Goal: Task Accomplishment & Management: Use online tool/utility

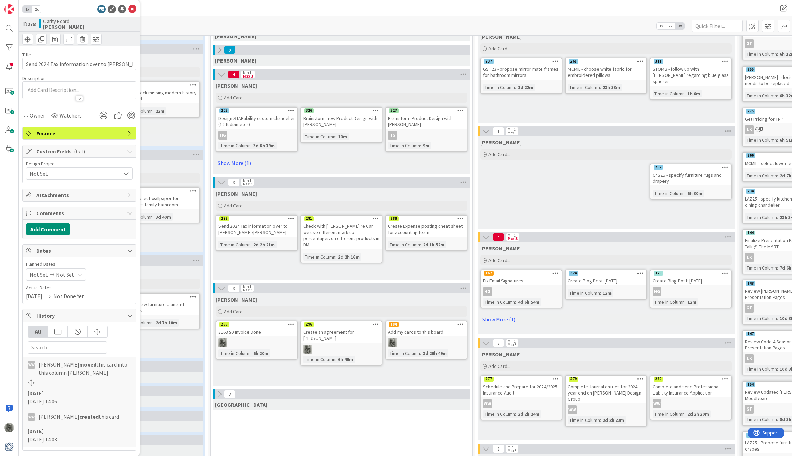
scroll to position [73, 253]
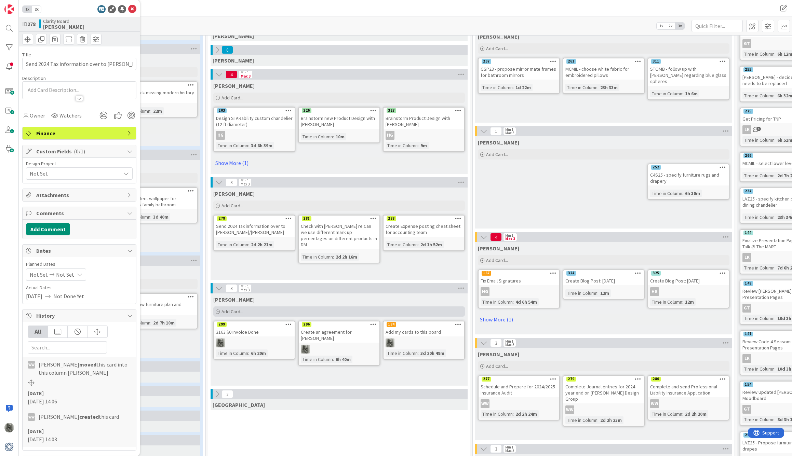
click at [229, 312] on span "Add Card..." at bounding box center [232, 312] width 22 height 6
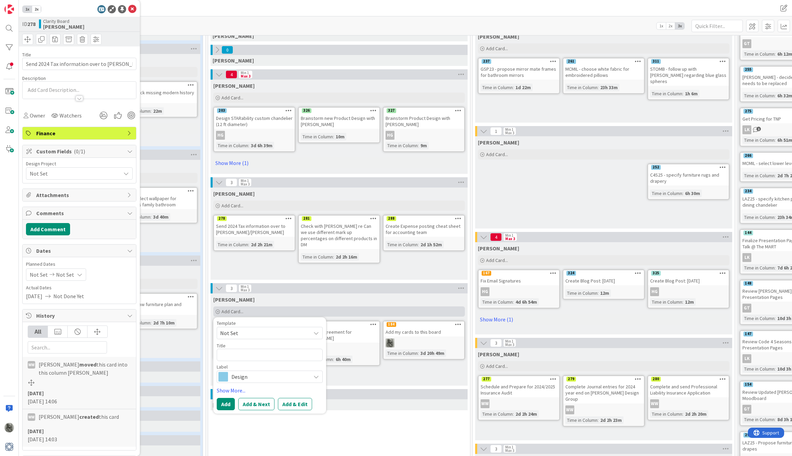
type textarea "x"
type textarea "A"
type textarea "x"
type textarea "Ad"
type textarea "x"
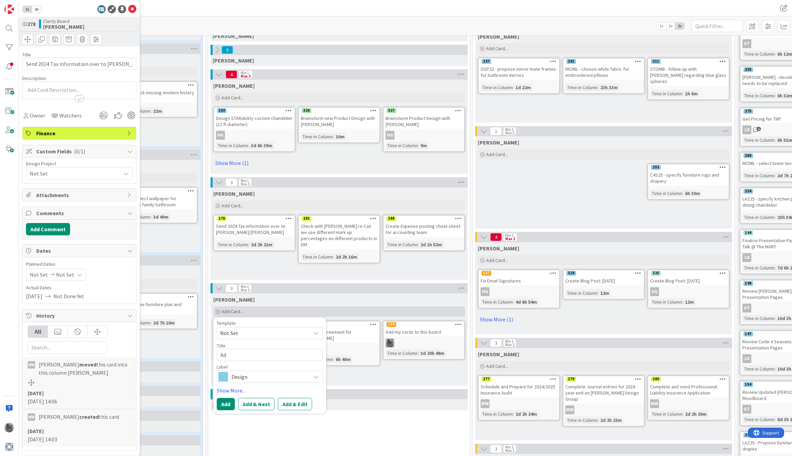
type textarea "Add"
type textarea "x"
type textarea "Add"
type textarea "x"
type textarea "Add J"
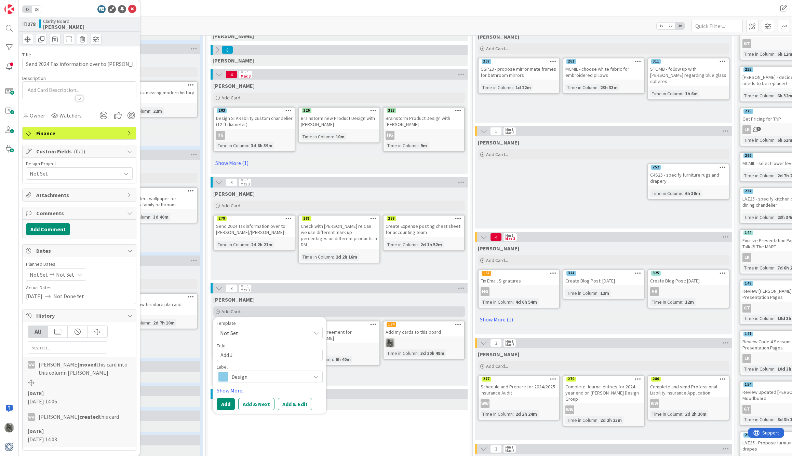
type textarea "x"
type textarea "Add JB"
type textarea "x"
type textarea "Add JB"
type textarea "x"
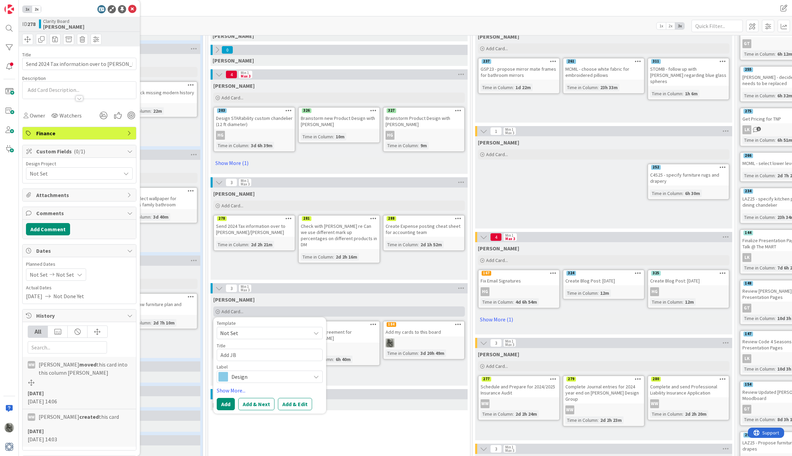
type textarea "Add JB t"
type textarea "x"
type textarea "Add JB to"
type textarea "x"
type textarea "Add JB to"
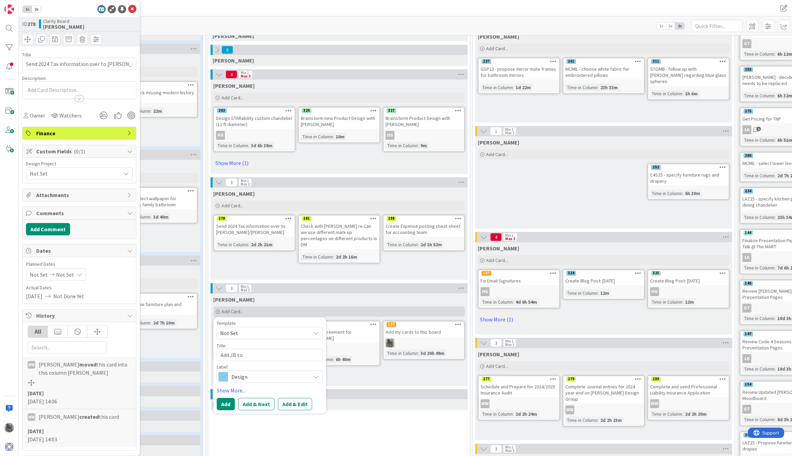
type textarea "x"
type textarea "Add JB to d"
type textarea "x"
type textarea "Add JB to dr"
type textarea "x"
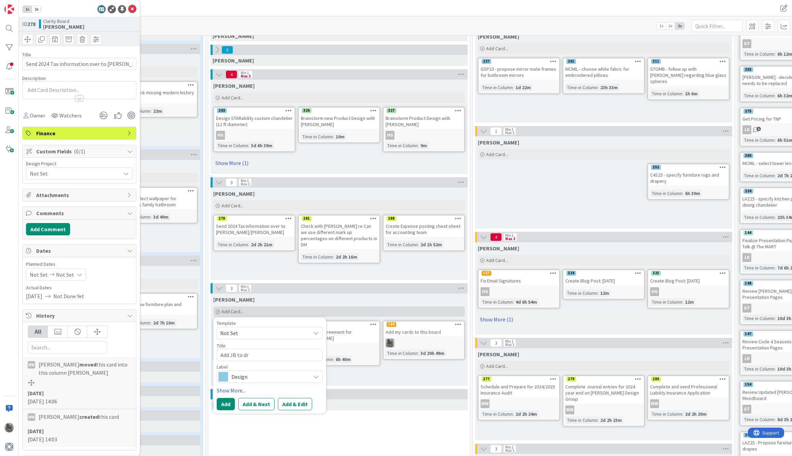
type textarea "Add JB to dro"
type textarea "x"
type textarea "Add JB to drop"
type textarea "x"
type textarea "Add JB to dropb"
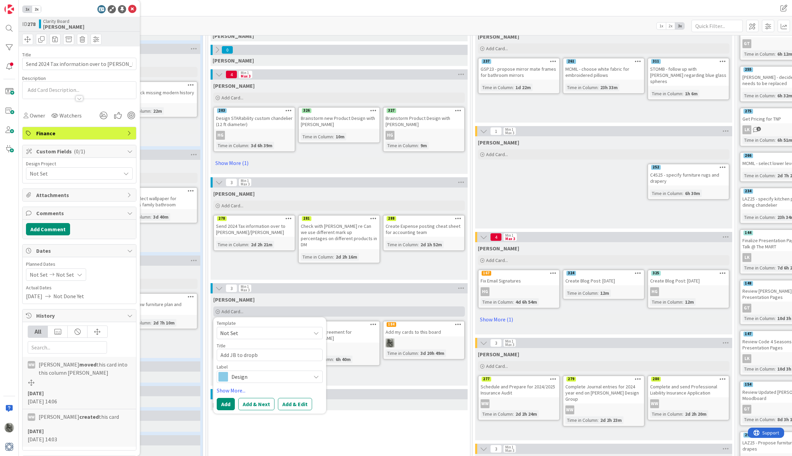
type textarea "x"
type textarea "Add JB to dropbo"
type textarea "x"
type textarea "Add JB to dropbox"
type textarea "x"
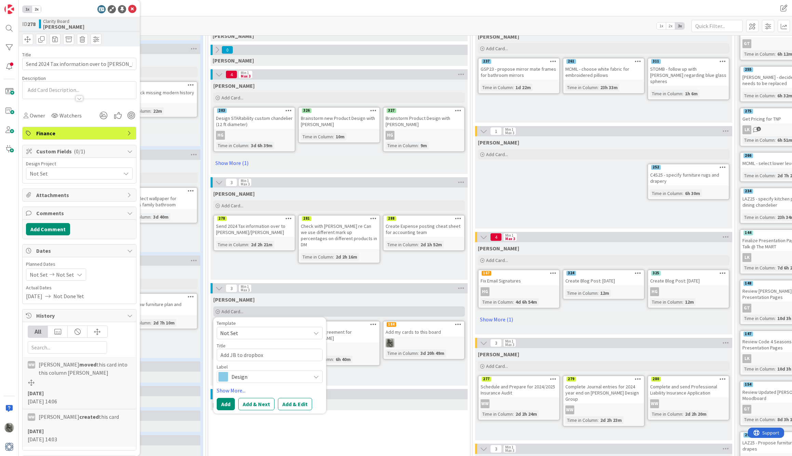
type textarea "Add JB to dropbox"
type textarea "x"
type textarea "Add JB to dropbox f"
type textarea "x"
type textarea "Add JB to dropbox fi"
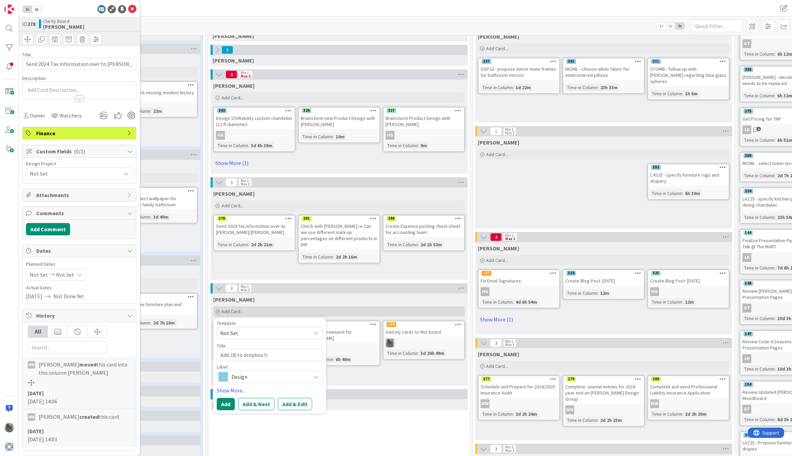
type textarea "x"
type textarea "Add JB to dropbox fil"
type textarea "x"
type textarea "Add JB to dropbox file"
type textarea "x"
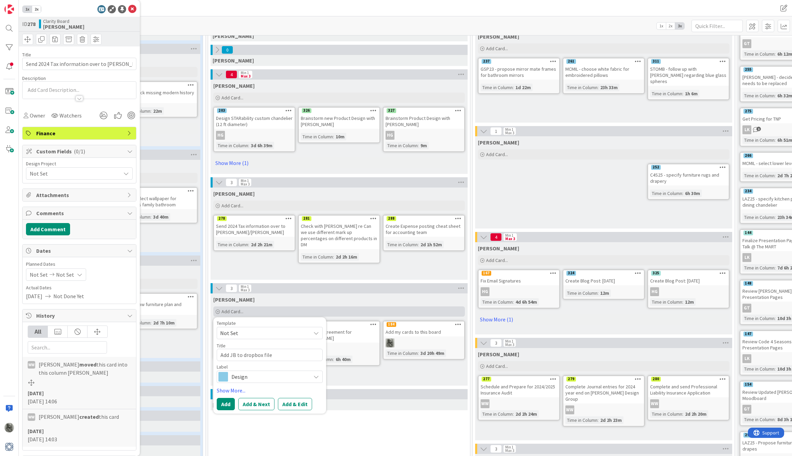
type textarea "Add JB to dropbox files"
type textarea "x"
type textarea "Add JB to dropbox files"
type textarea "x"
type textarea "Add JB to dropbox files -"
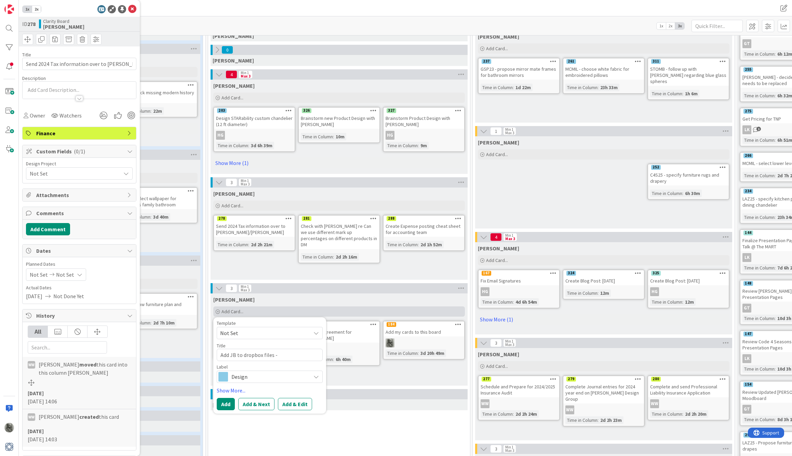
type textarea "x"
type textarea "Add JB to dropbox files -"
type textarea "x"
type textarea "Add JB to dropbox files - a"
type textarea "x"
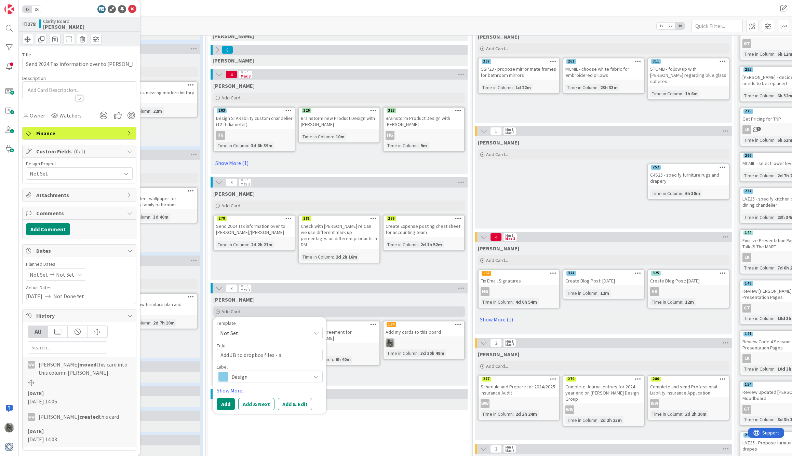
type textarea "Add JB to dropbox files - au"
type textarea "x"
type textarea "Add JB to dropbox files - aut"
type textarea "x"
type textarea "Add JB to dropbox files - auto"
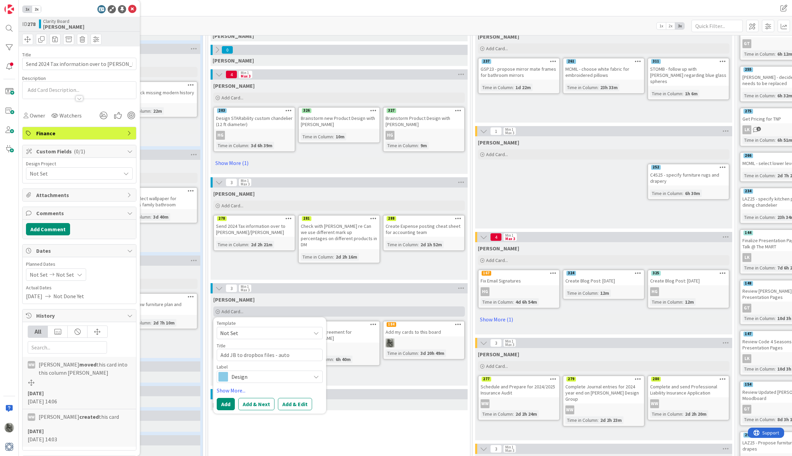
type textarea "x"
type textarea "Add JB to dropbox files - autom"
type textarea "x"
type textarea "Add JB to dropbox files - automa"
type textarea "x"
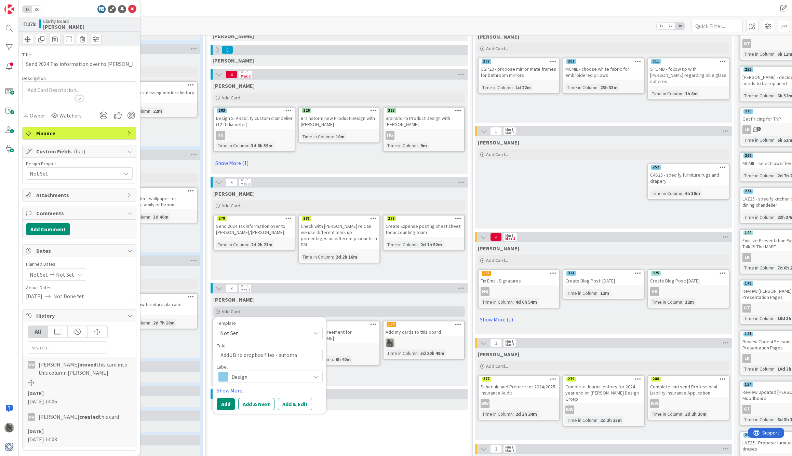
type textarea "Add JB to dropbox files - automat"
type textarea "x"
type textarea "Add JB to dropbox files - automate"
type textarea "x"
type textarea "Add JB to dropbox files - automate"
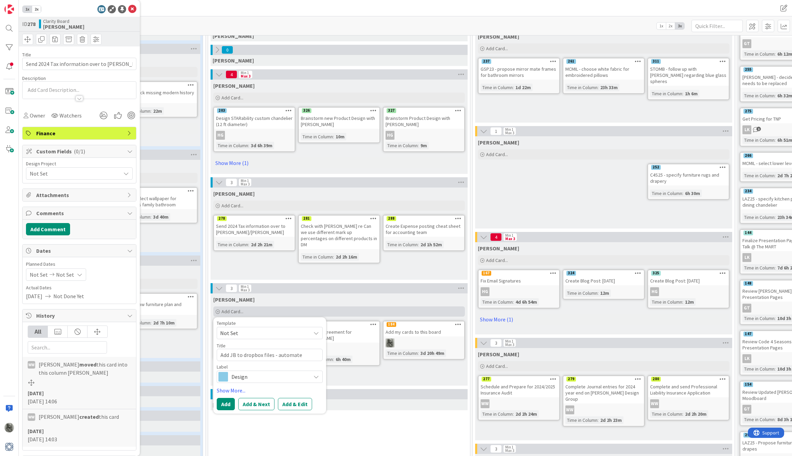
type textarea "x"
type textarea "Add JB to dropbox files - automate i"
type textarea "x"
type textarea "Add JB to dropbox files - automate if"
type textarea "x"
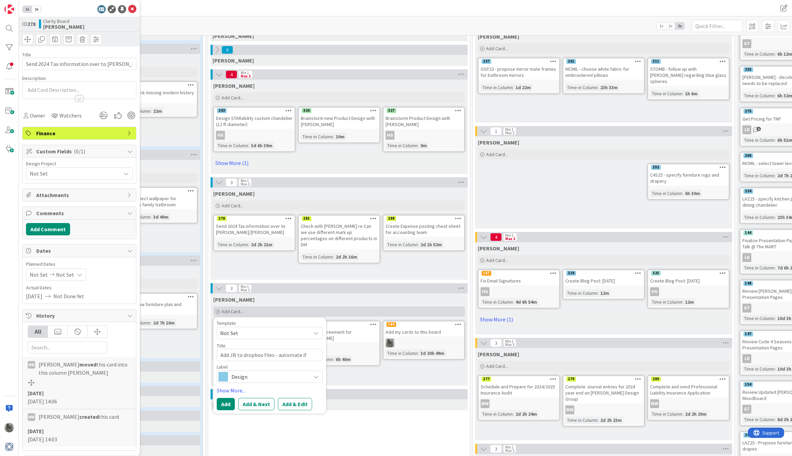
type textarea "Add JB to dropbox files - automate if"
type textarea "x"
type textarea "Add JB to dropbox files - automate if p"
type textarea "x"
type textarea "Add JB to dropbox files - automate if po"
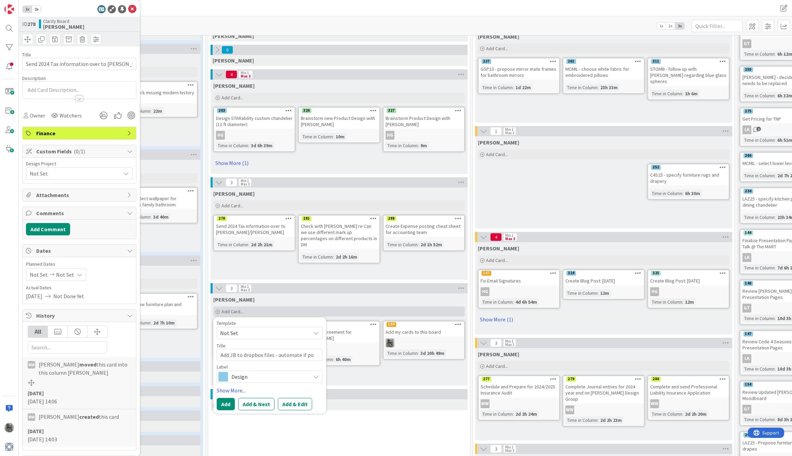
type textarea "x"
type textarea "Add JB to dropbox files - automate if pos"
type textarea "x"
type textarea "Add JB to dropbox files - automate if poss"
type textarea "x"
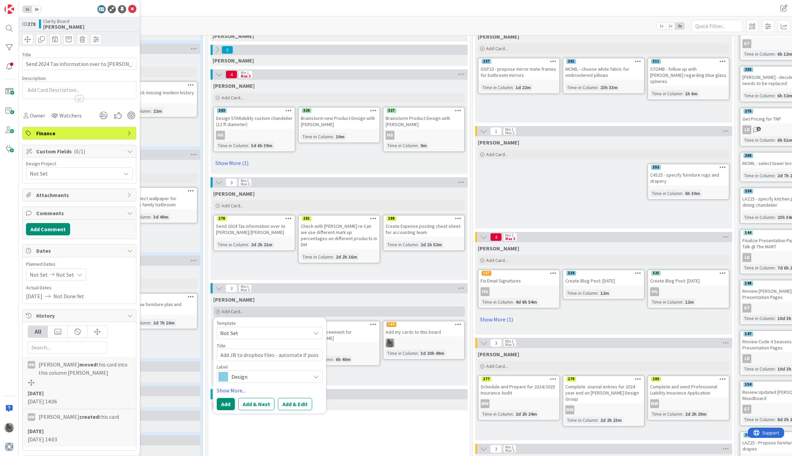
type textarea "Add JB to dropbox files - automate if possi"
type textarea "x"
type textarea "Add JB to dropbox files - automate if possib"
type textarea "x"
type textarea "Add JB to dropbox files - automate if possibl"
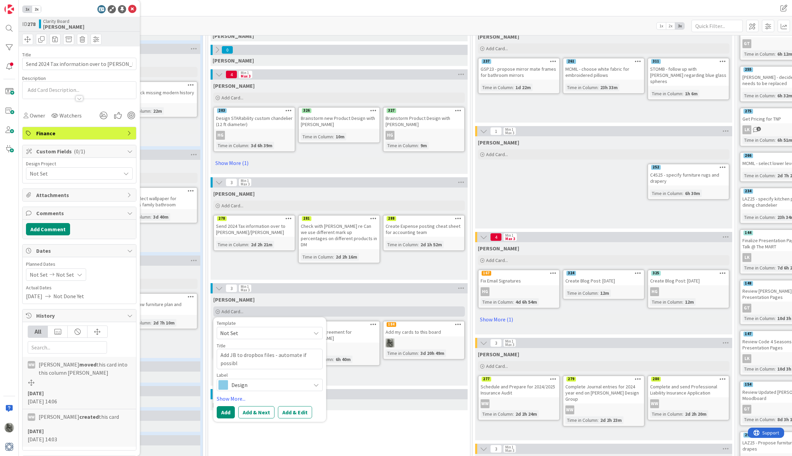
type textarea "x"
type textarea "Add JB to dropbox files - automate if possible"
click at [257, 412] on button "Add & Next" at bounding box center [256, 412] width 36 height 12
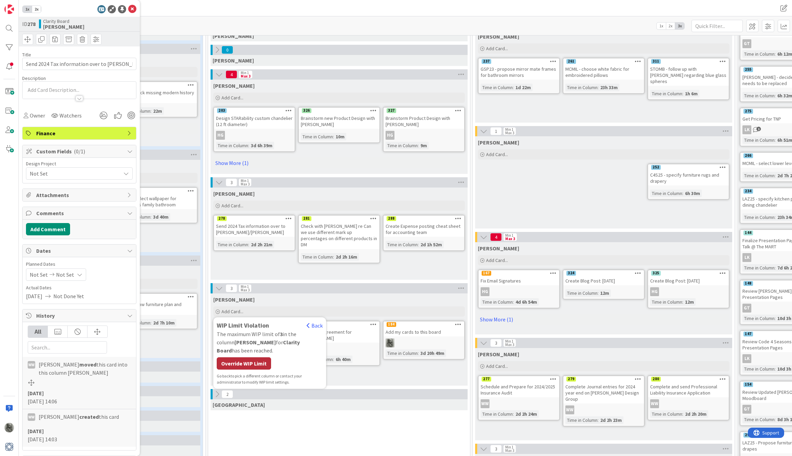
click at [249, 357] on div "Override WIP Limit" at bounding box center [244, 363] width 54 height 12
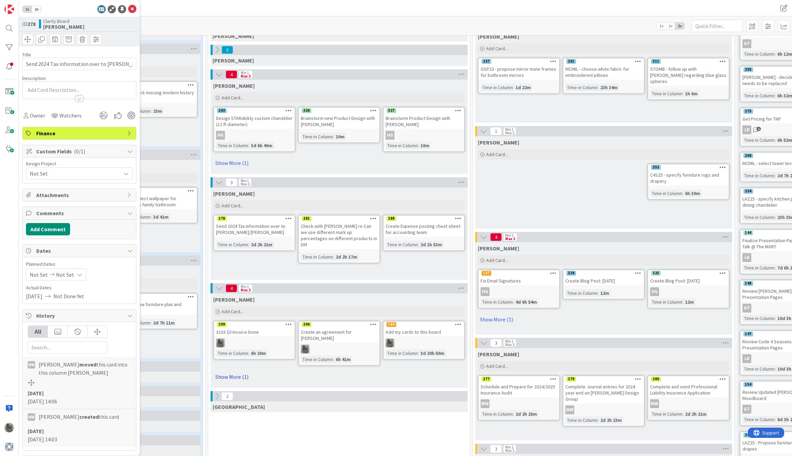
click at [235, 372] on link "Show More (1)" at bounding box center [339, 377] width 252 height 11
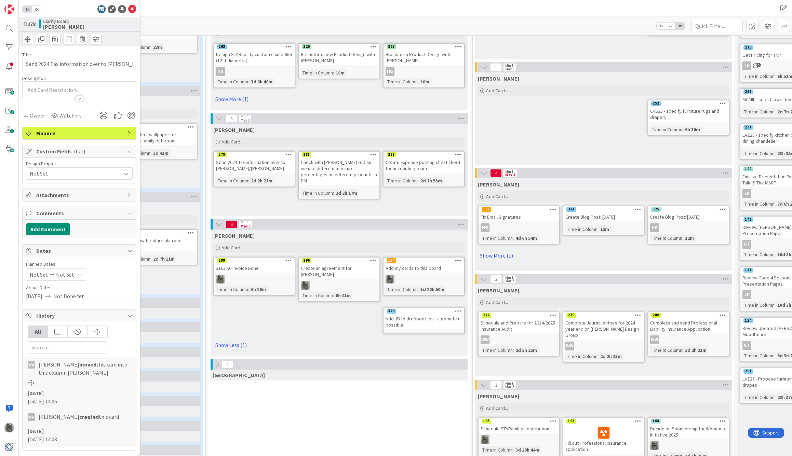
scroll to position [136, 253]
click at [390, 310] on div "329" at bounding box center [392, 312] width 10 height 5
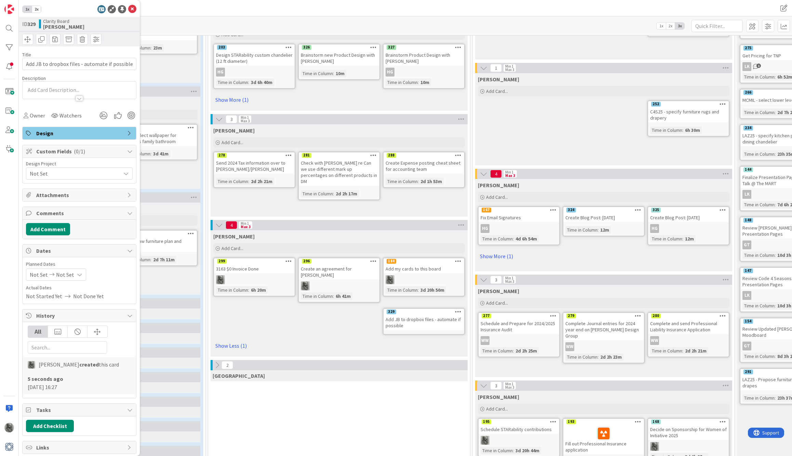
click at [104, 132] on span "Design" at bounding box center [79, 133] width 87 height 8
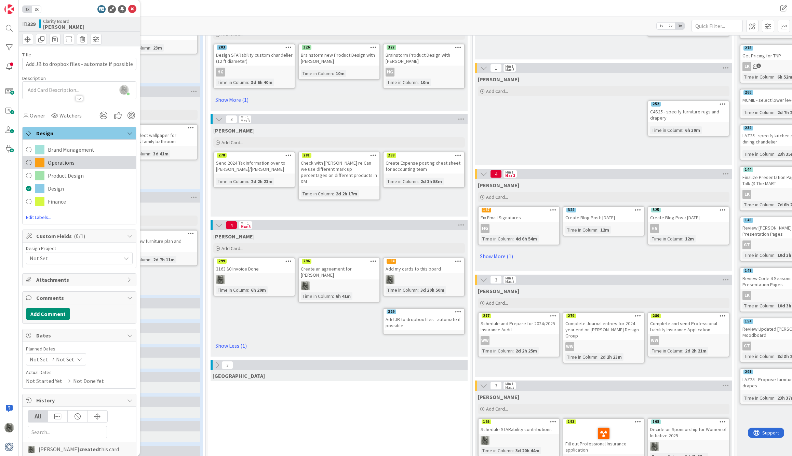
click at [49, 161] on span "Operations" at bounding box center [61, 163] width 27 height 8
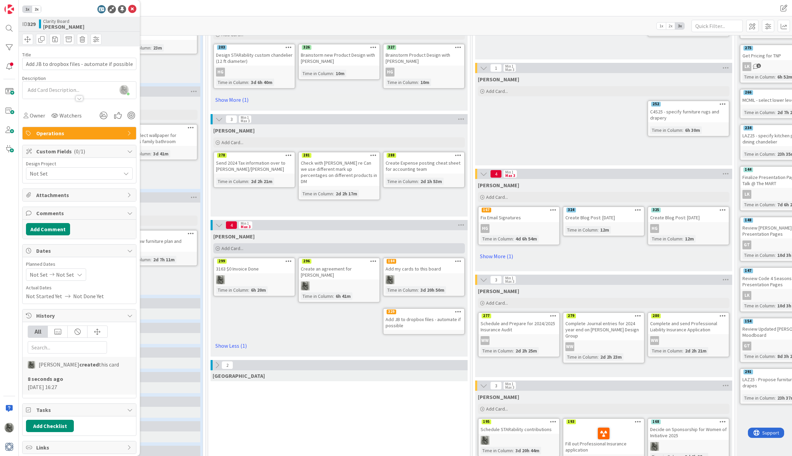
click at [229, 249] on span "Add Card..." at bounding box center [232, 248] width 22 height 6
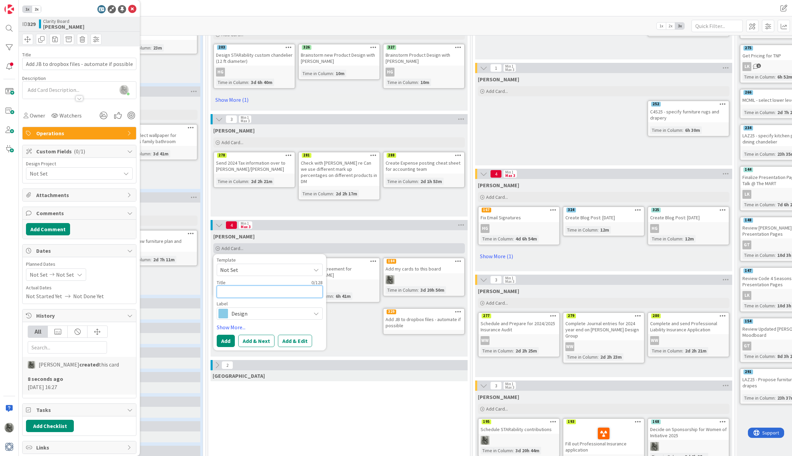
type textarea "x"
type textarea "U"
type textarea "x"
type textarea "Up"
type textarea "x"
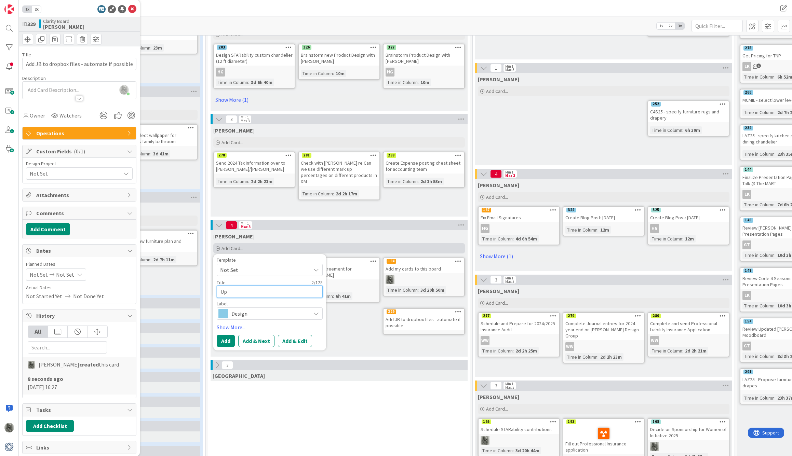
type textarea "Upd"
type textarea "x"
type textarea "Upda"
type textarea "x"
type textarea "Updat"
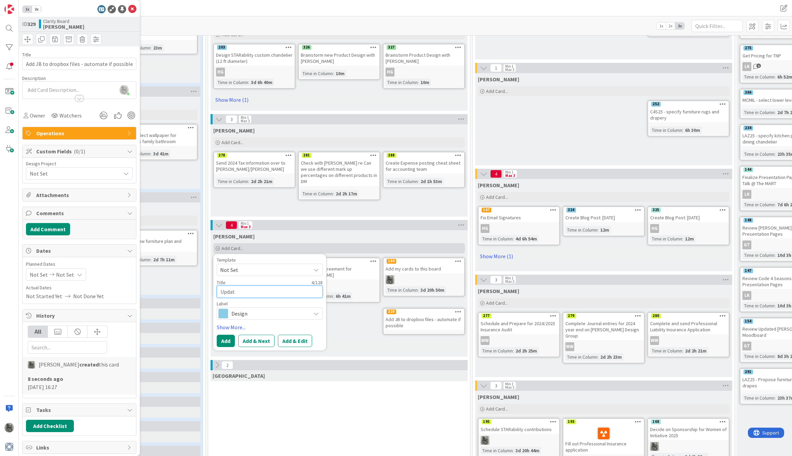
type textarea "x"
type textarea "Update"
type textarea "x"
type textarea "Update"
type textarea "x"
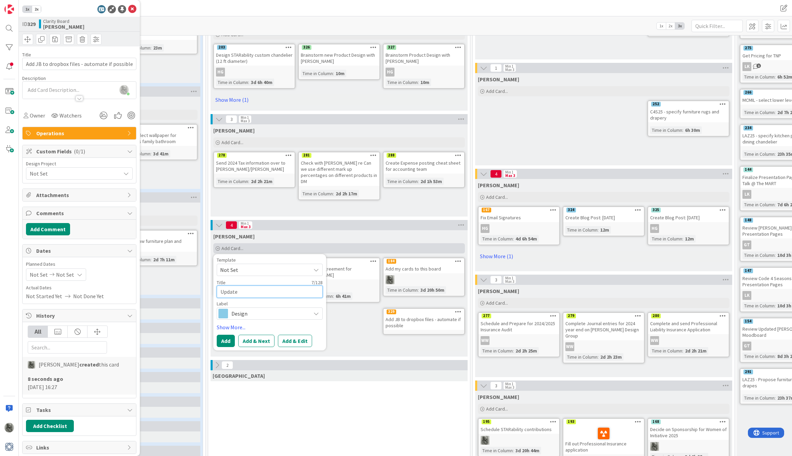
type textarea "Update A"
type textarea "x"
type textarea "Update Au"
type textarea "x"
type textarea "Update Aut"
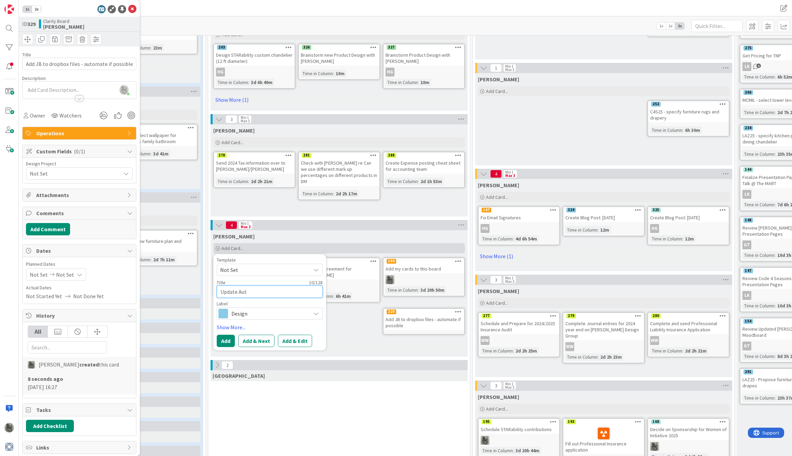
type textarea "x"
type textarea "Update Auto"
type textarea "x"
type textarea "Update Autom"
type textarea "x"
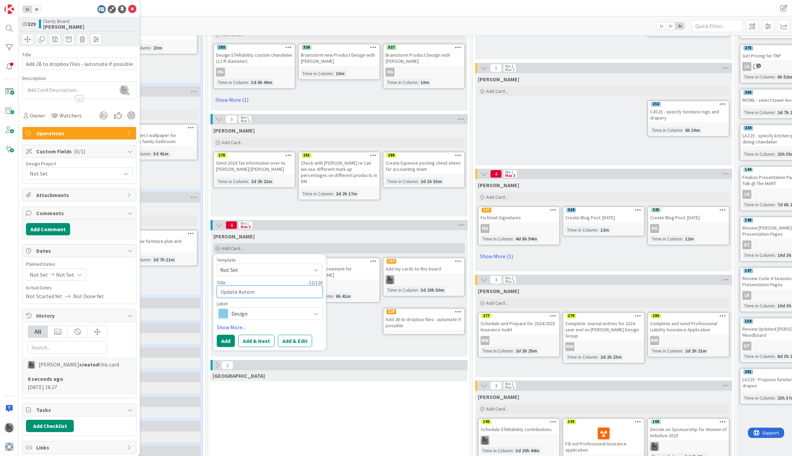
type textarea "Update Automa"
type textarea "x"
type textarea "Update Automat"
type textarea "x"
type textarea "Update Automati"
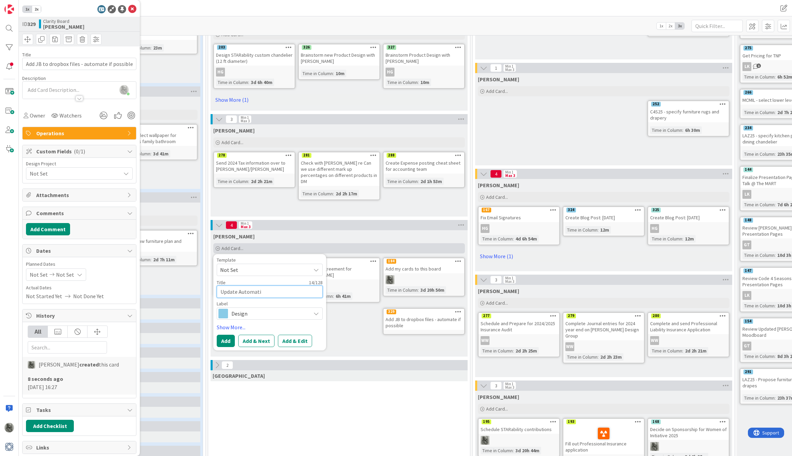
type textarea "x"
type textarea "Update Automatio"
type textarea "x"
type textarea "Update Automation"
type textarea "x"
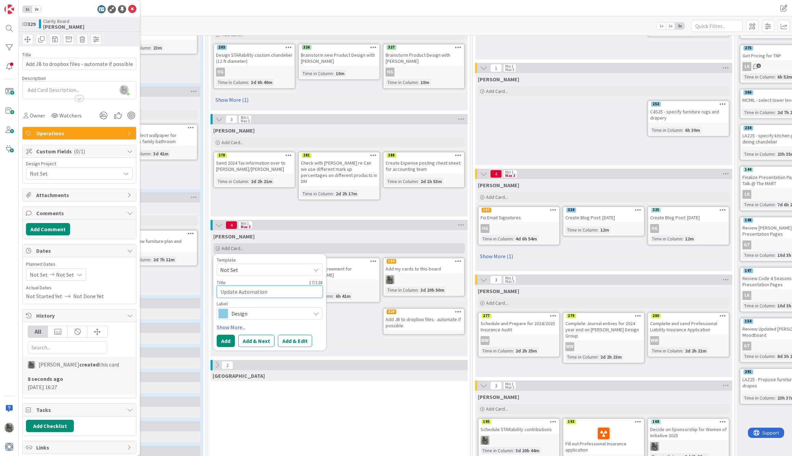
type textarea "Update Automation"
type textarea "x"
type textarea "Update Automation t"
type textarea "x"
type textarea "Update Automation to"
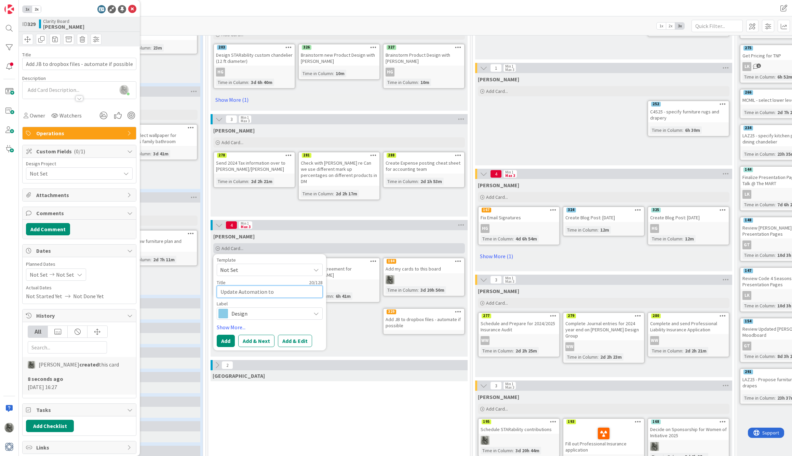
type textarea "x"
type textarea "Update Automation to"
type textarea "x"
type textarea "Update Automation to c"
type textarea "x"
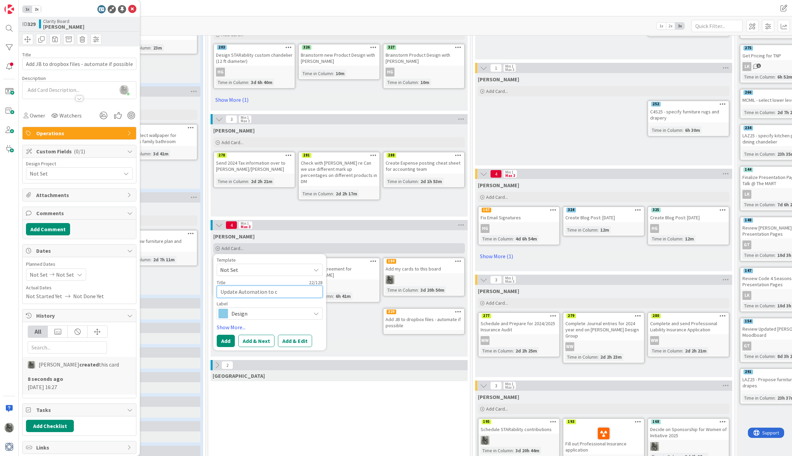
type textarea "Update Automation to cr"
type textarea "x"
type textarea "Update Automation to cre"
type textarea "x"
type textarea "Update Automation to crea"
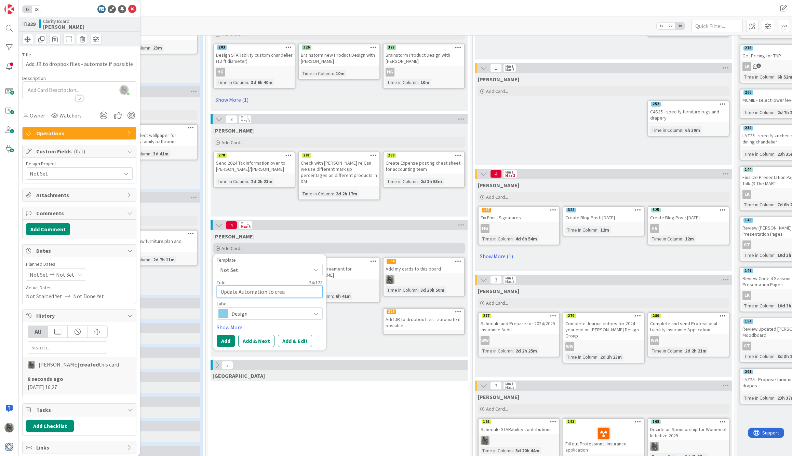
type textarea "x"
type textarea "Update Automation to creat"
type textarea "x"
type textarea "Update Automation to create"
type textarea "x"
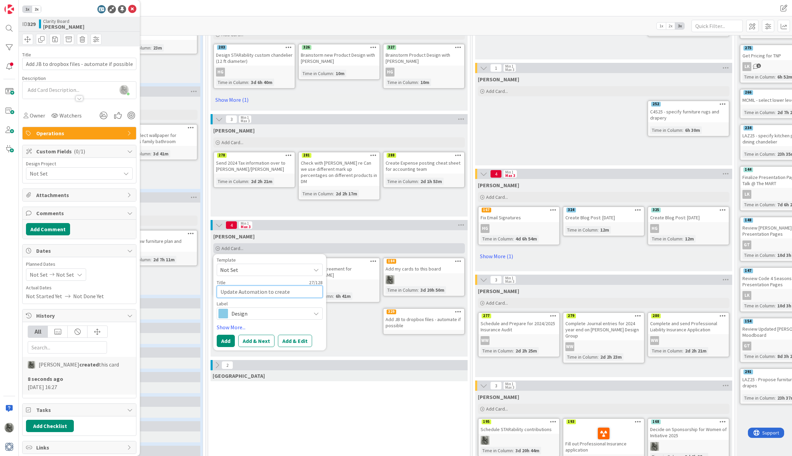
type textarea "Update Automation to create"
type textarea "x"
type textarea "Update Automation to create p"
type textarea "x"
type textarea "Update Automation to create pr"
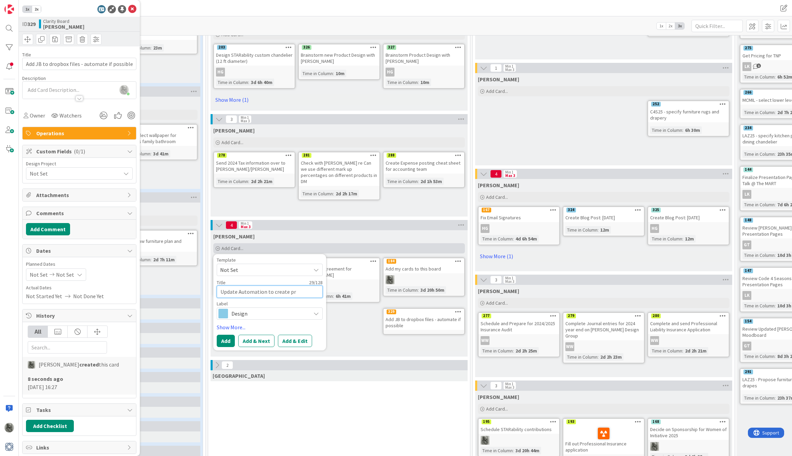
type textarea "x"
type textarea "Update Automation to create pro"
type textarea "x"
type textarea "Update Automation to create proje"
type textarea "x"
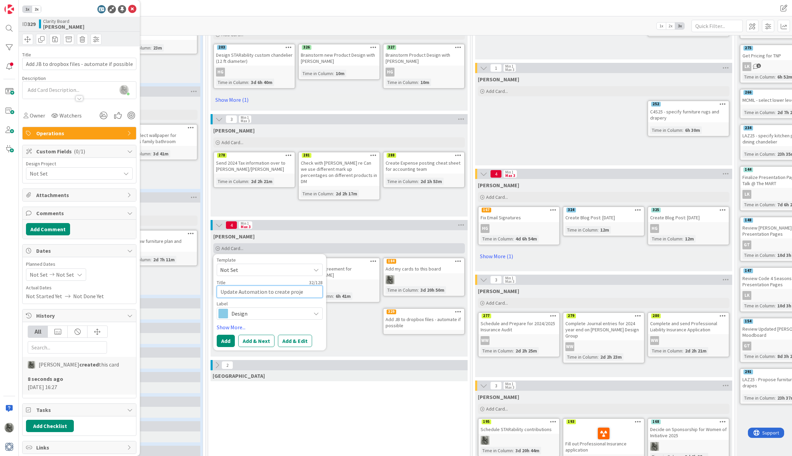
type textarea "Update Automation to create projec"
type textarea "x"
type textarea "Update Automation to create project"
type textarea "x"
type textarea "Update Automation to create project"
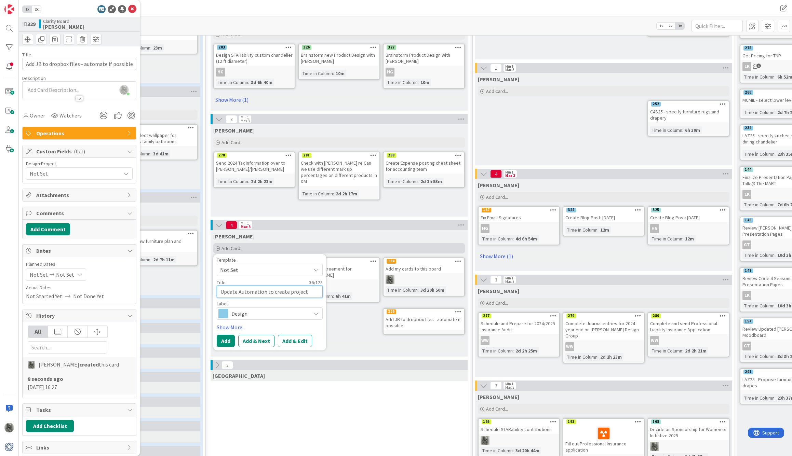
type textarea "x"
type textarea "Update Automation to create project f"
type textarea "x"
type textarea "Update Automation to create project fo"
type textarea "x"
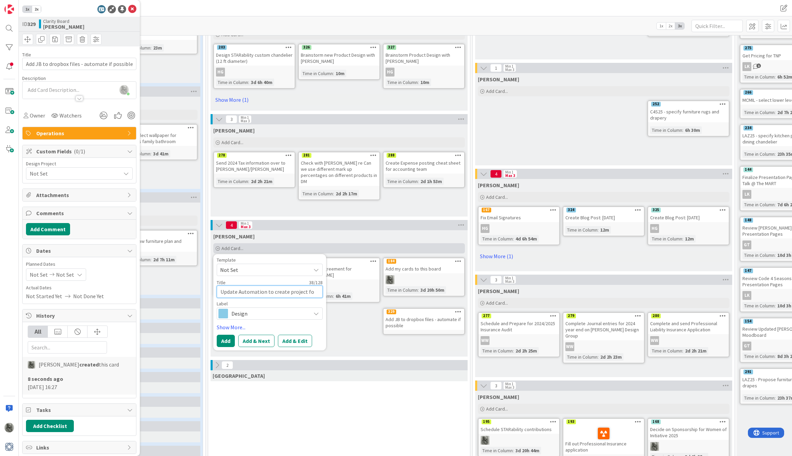
type textarea "Update Automation to create project fol"
type textarea "x"
type textarea "Update Automation to create project fold"
type textarea "x"
type textarea "Update Automation to create project folde"
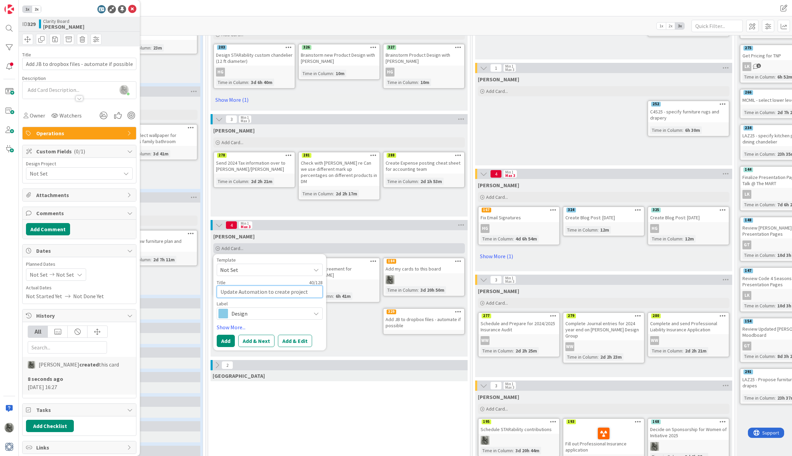
type textarea "x"
type textarea "Update Automation to create project folder"
type textarea "x"
type textarea "Update Automation to create project folders"
type textarea "x"
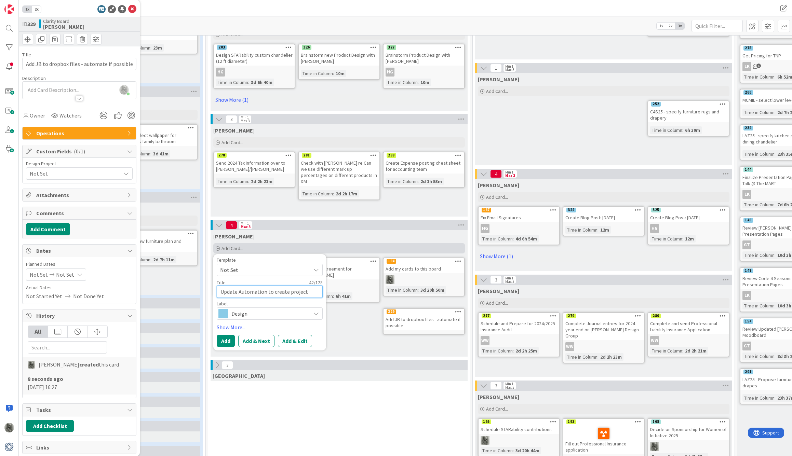
type textarea "Update Automation to create project folders"
type textarea "x"
type textarea "Update Automation to create project folders i"
type textarea "x"
type textarea "Update Automation to create project folders in"
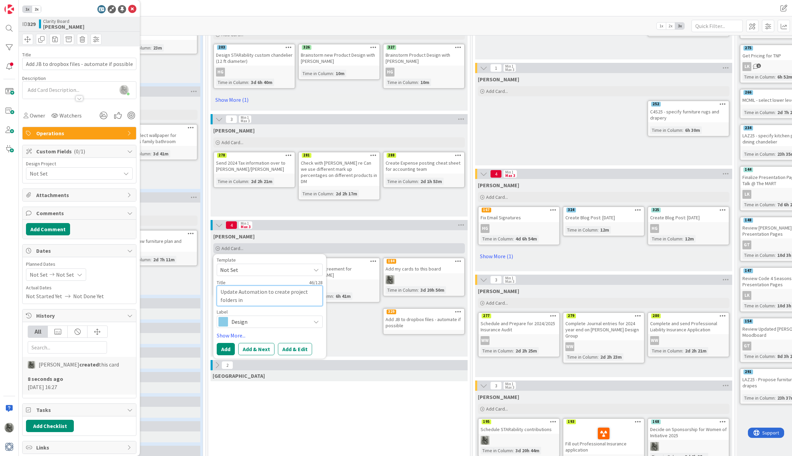
type textarea "x"
type textarea "Update Automation to create project folders ins"
type textarea "x"
type textarea "Update Automation to create project folders insi"
type textarea "x"
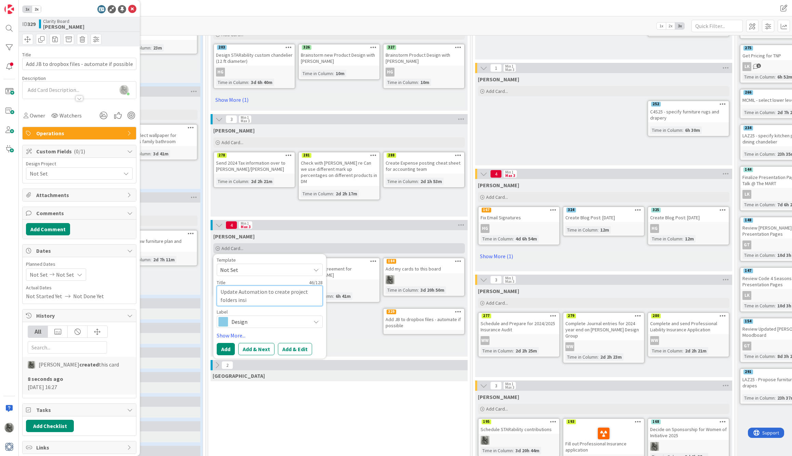
type textarea "Update Automation to create project folders insid"
type textarea "x"
type textarea "Update Automation to create project folders inside"
type textarea "x"
type textarea "Update Automation to create project folders inside"
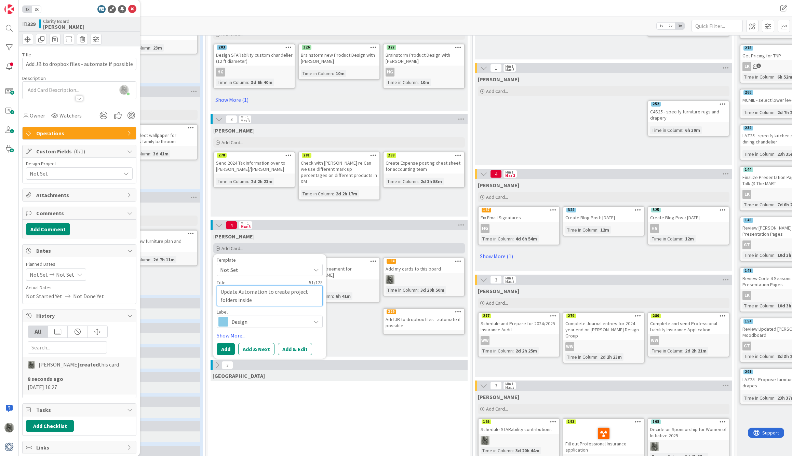
type textarea "x"
type textarea "Update Automation to create project folders inside ""
type textarea "x"
type textarea "Update Automation to create project folders inside "P"
type textarea "x"
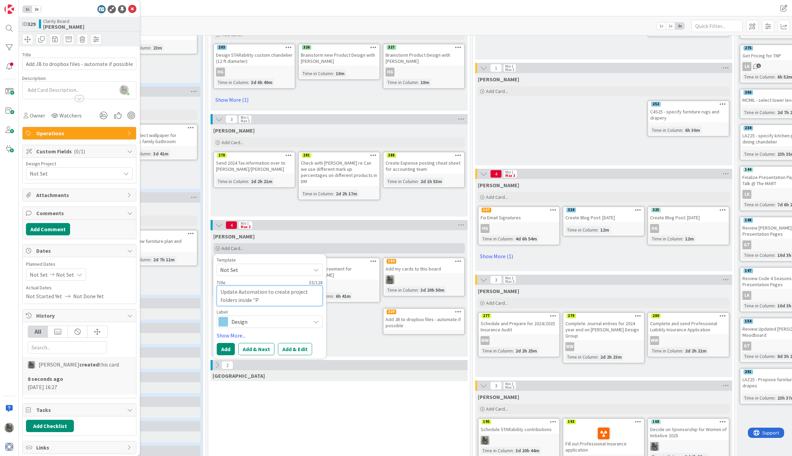
type textarea "Update Automation to create project folders inside "Pr"
type textarea "x"
type textarea "Update Automation to create project folders inside "Pro"
drag, startPoint x: 229, startPoint y: 249, endPoint x: 266, endPoint y: 324, distance: 83.8
click at [266, 324] on span "Design" at bounding box center [269, 322] width 76 height 10
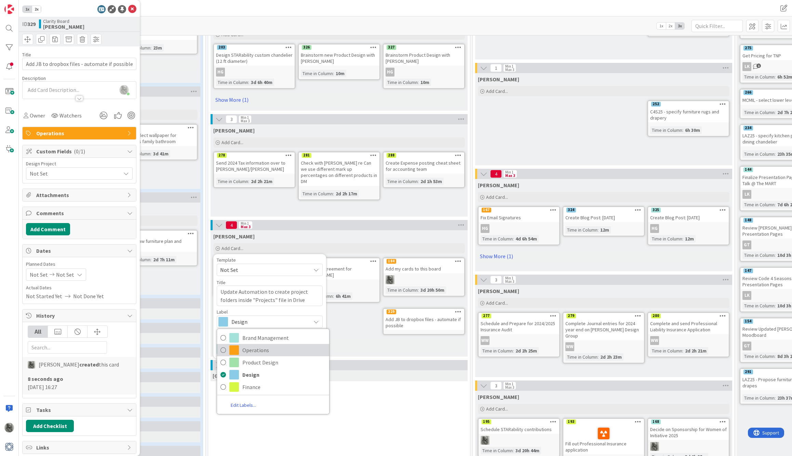
click at [243, 352] on span "Operations" at bounding box center [283, 350] width 83 height 10
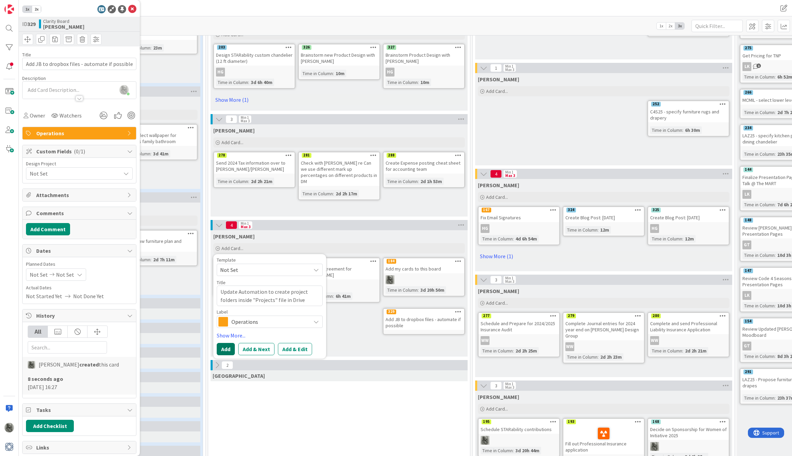
click at [225, 350] on button "Add" at bounding box center [226, 349] width 18 height 12
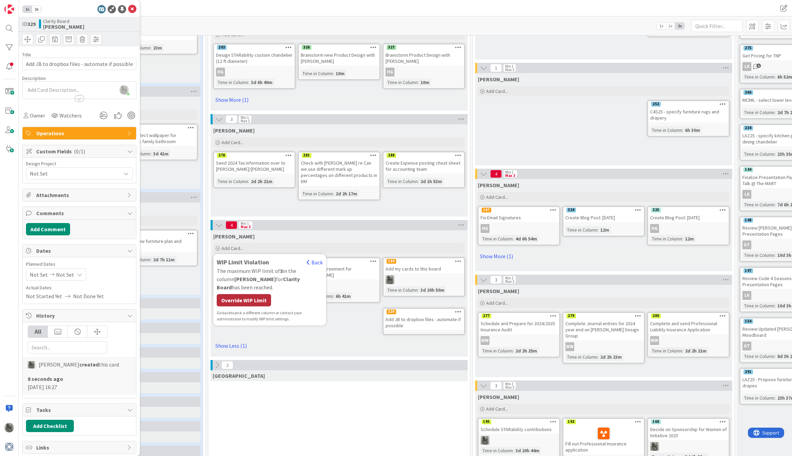
click at [252, 294] on div "Override WIP Limit" at bounding box center [244, 300] width 54 height 12
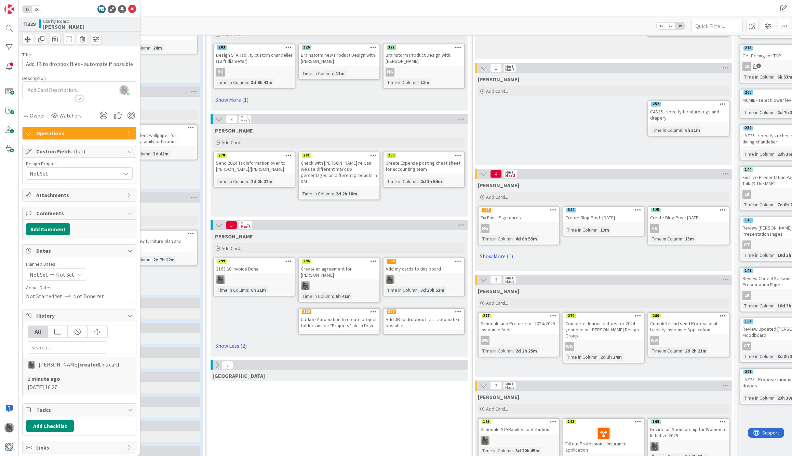
click at [372, 309] on icon at bounding box center [373, 311] width 6 height 5
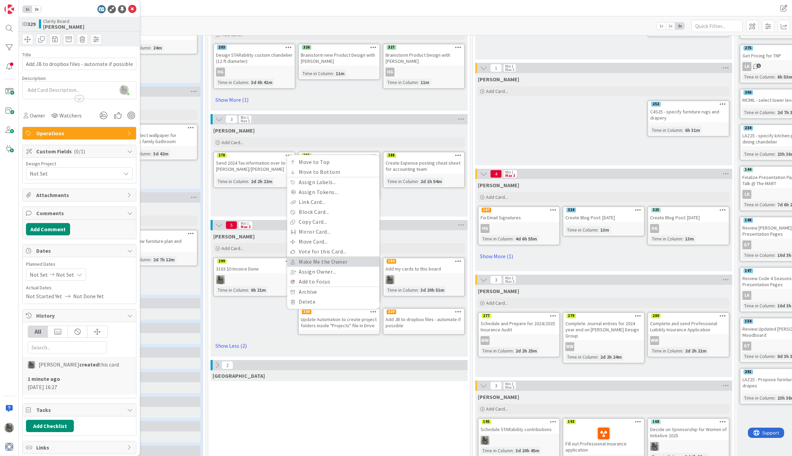
click at [319, 257] on link "Make Me the Owner" at bounding box center [333, 262] width 92 height 10
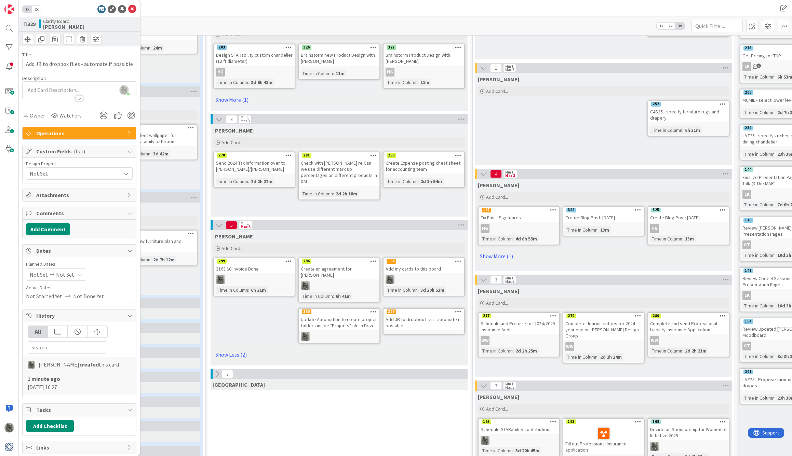
click at [458, 309] on icon at bounding box center [458, 311] width 6 height 5
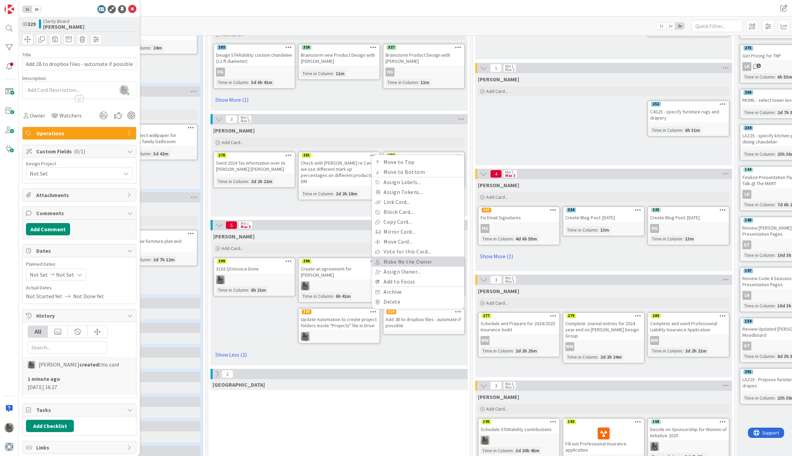
click at [401, 257] on link "Make Me the Owner" at bounding box center [418, 262] width 92 height 10
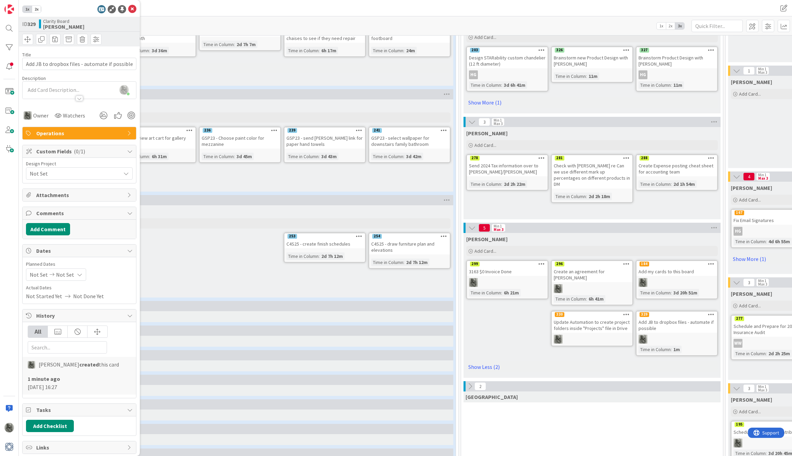
scroll to position [134, 0]
click at [132, 9] on icon at bounding box center [132, 9] width 8 height 8
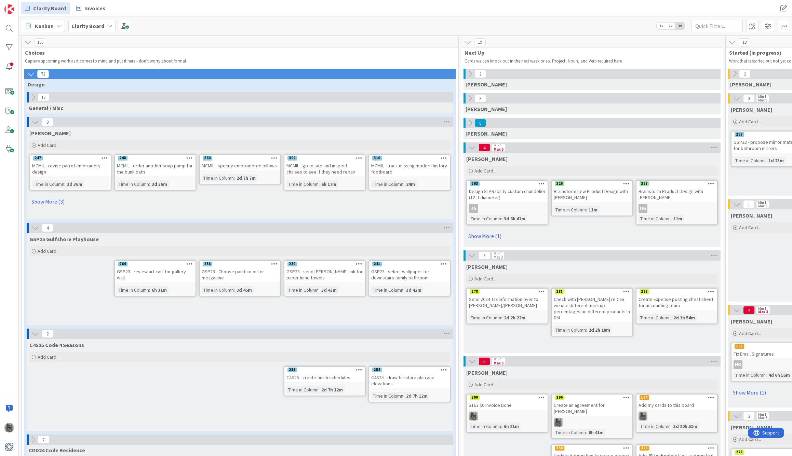
click at [32, 74] on icon at bounding box center [31, 74] width 8 height 8
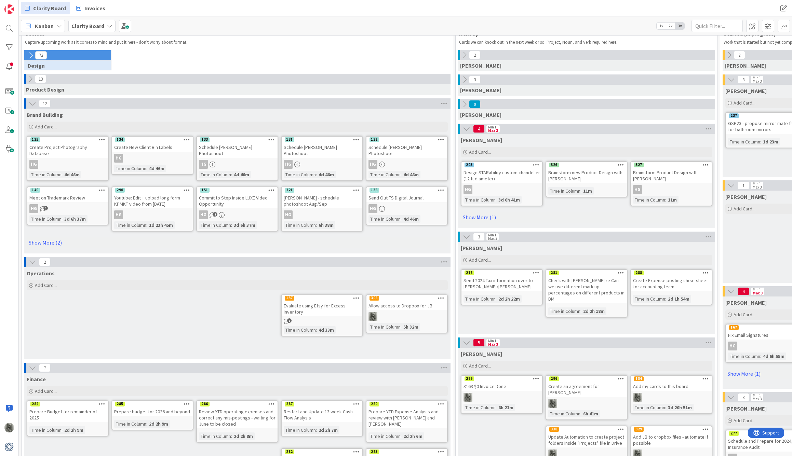
scroll to position [20, 0]
click at [33, 103] on icon at bounding box center [33, 103] width 8 height 8
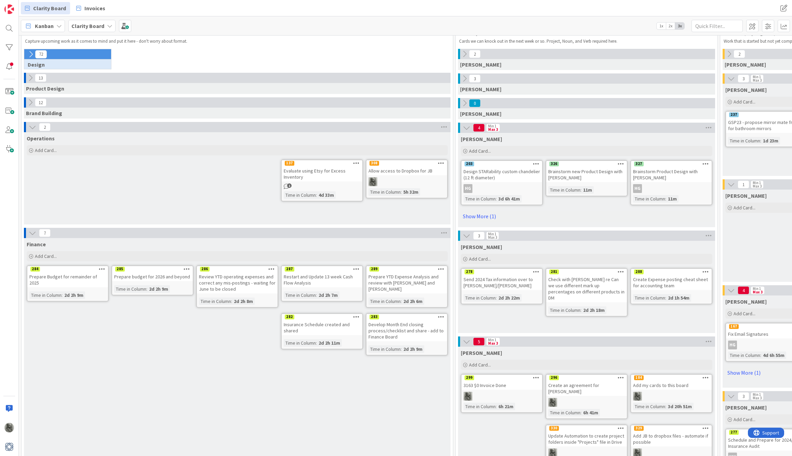
click at [423, 175] on div "Allow access to Dropbox for JB" at bounding box center [406, 170] width 81 height 9
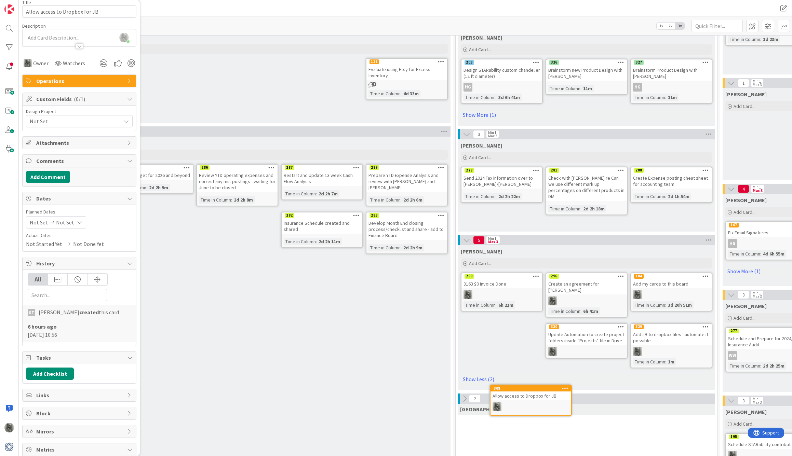
scroll to position [130, 0]
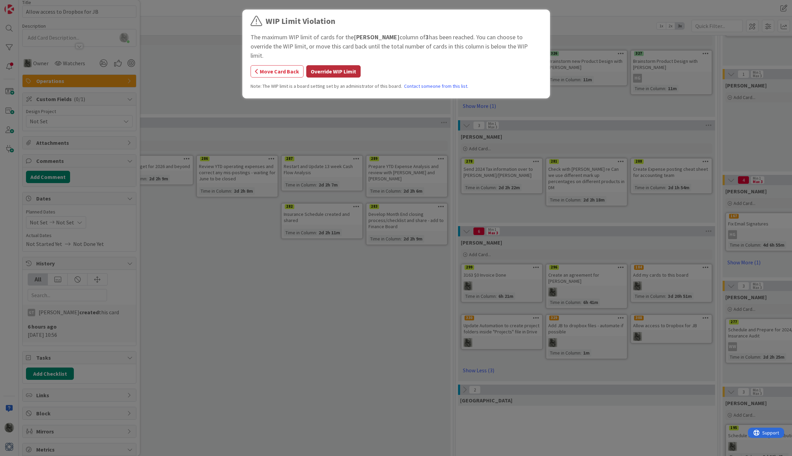
click at [336, 65] on button "Override WIP Limit" at bounding box center [333, 71] width 54 height 12
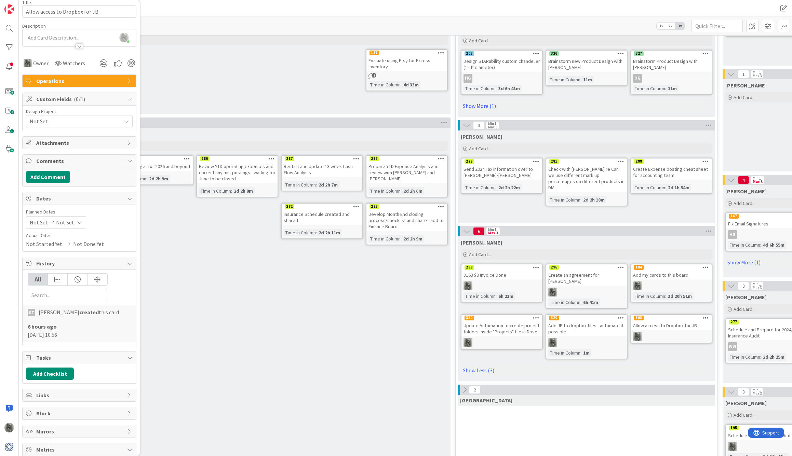
click at [706, 315] on icon at bounding box center [705, 317] width 6 height 5
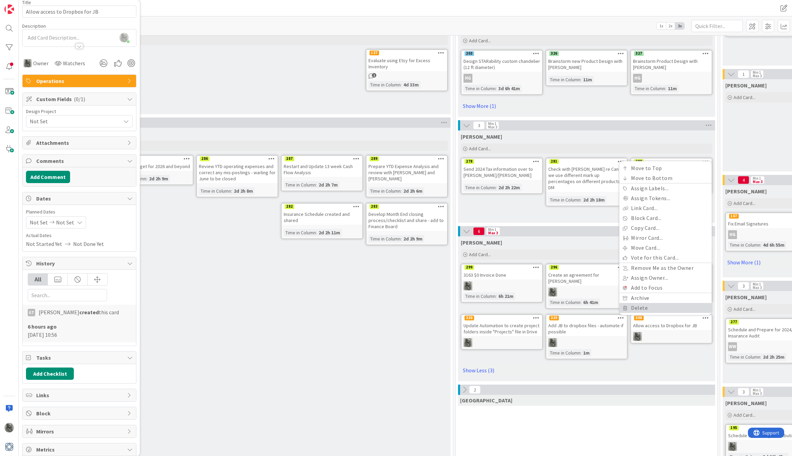
click at [646, 303] on link "Delete" at bounding box center [665, 308] width 92 height 10
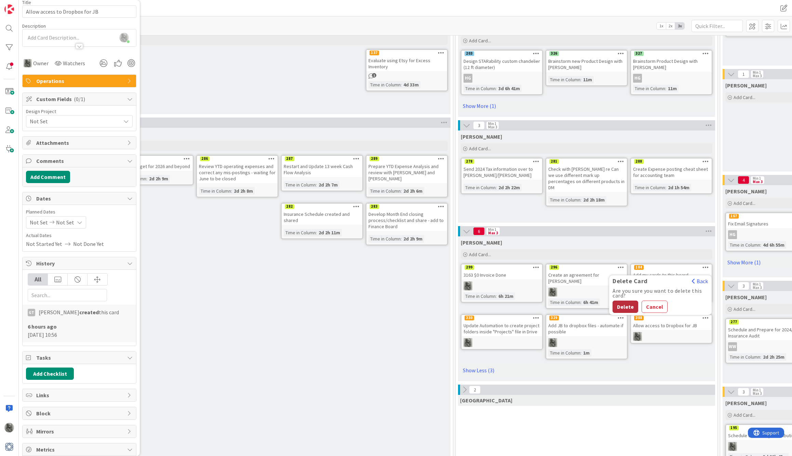
click at [623, 301] on button "Delete" at bounding box center [625, 307] width 26 height 12
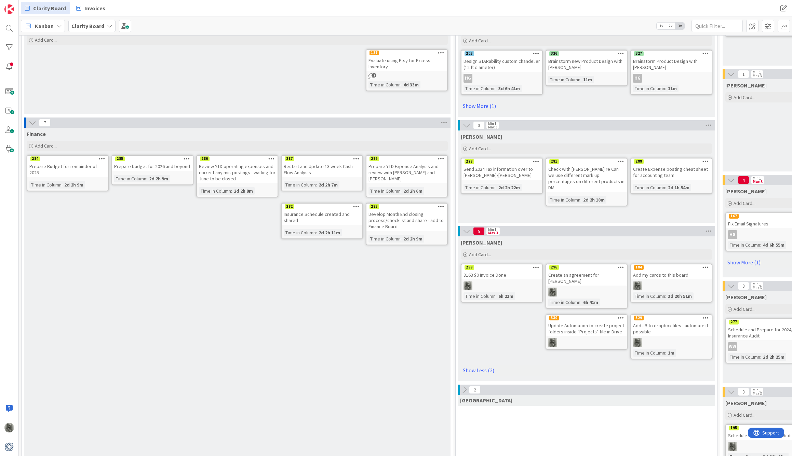
click at [704, 315] on icon at bounding box center [705, 317] width 6 height 5
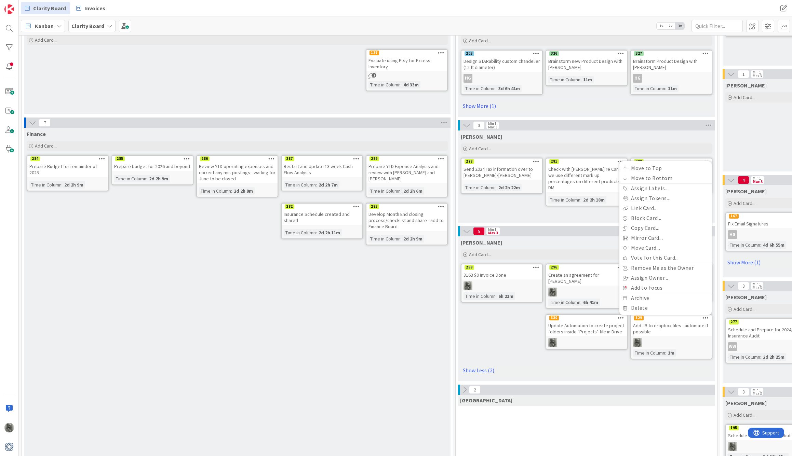
click at [671, 340] on div at bounding box center [671, 342] width 81 height 9
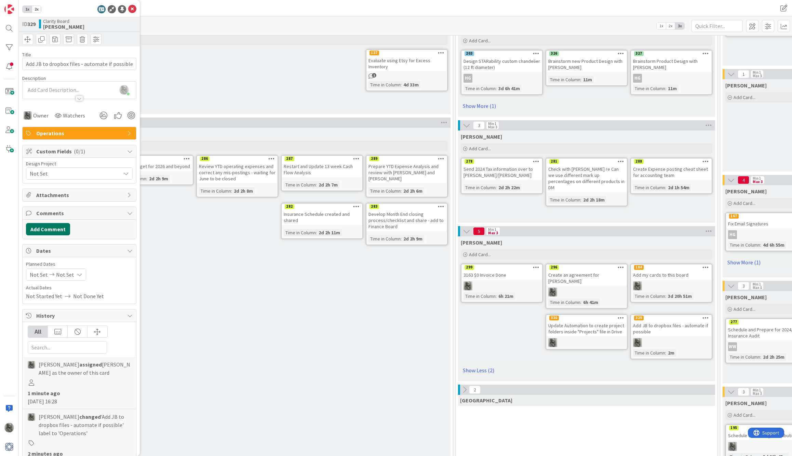
click at [53, 229] on button "Add Comment" at bounding box center [48, 229] width 44 height 12
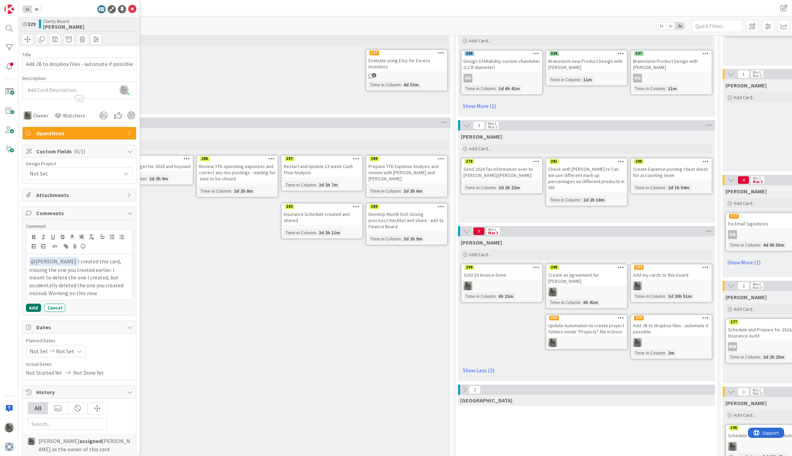
click at [33, 305] on button "Add" at bounding box center [33, 308] width 15 height 8
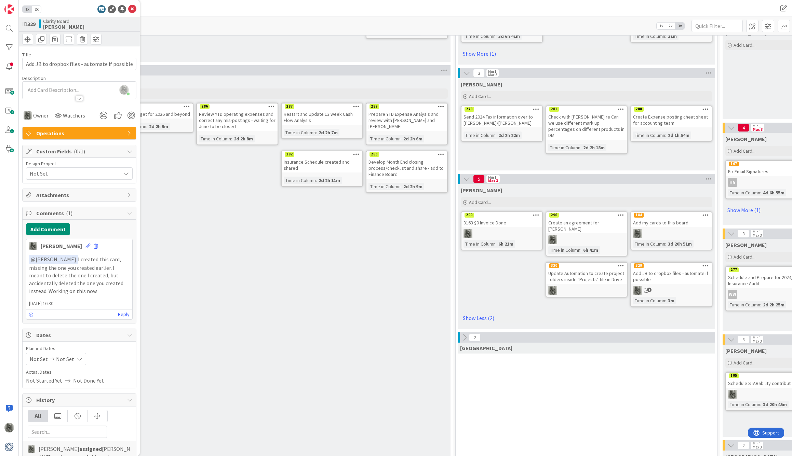
scroll to position [60, 0]
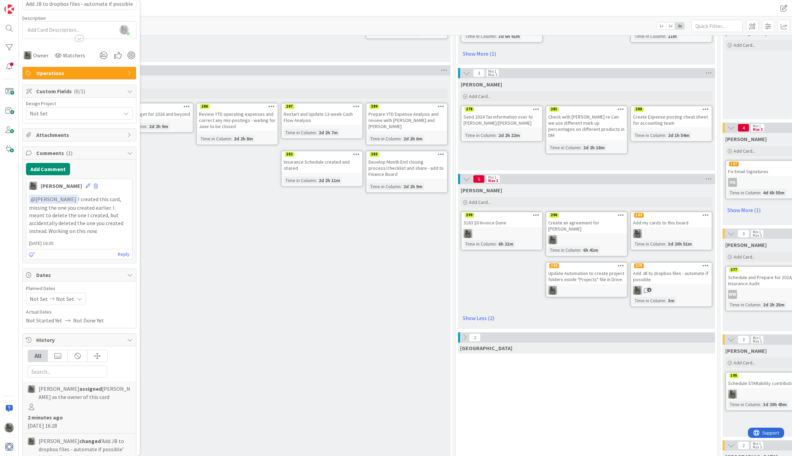
click at [35, 320] on span "Not Started Yet" at bounding box center [44, 320] width 36 height 8
click at [59, 317] on span "Not Started Yet" at bounding box center [44, 320] width 36 height 8
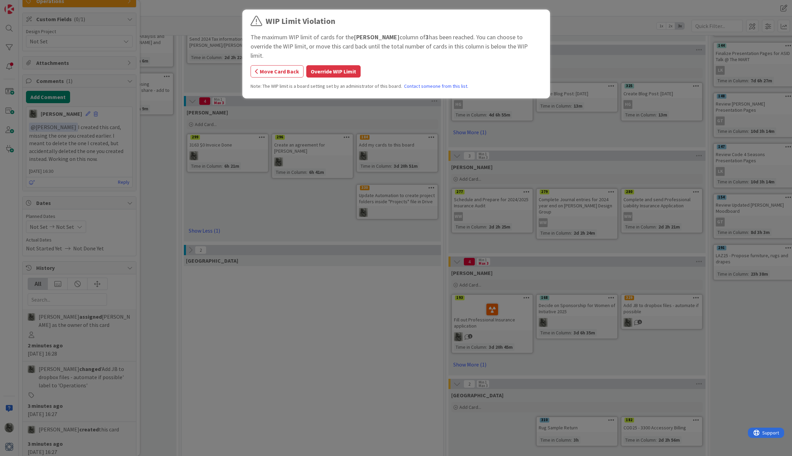
scroll to position [261, 274]
click at [339, 65] on button "Override WIP Limit" at bounding box center [333, 71] width 54 height 12
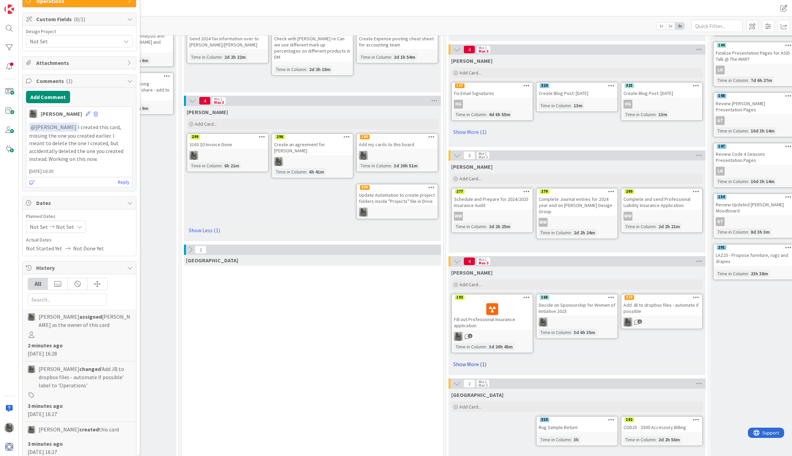
click at [467, 367] on link "Show More (1)" at bounding box center [577, 364] width 252 height 11
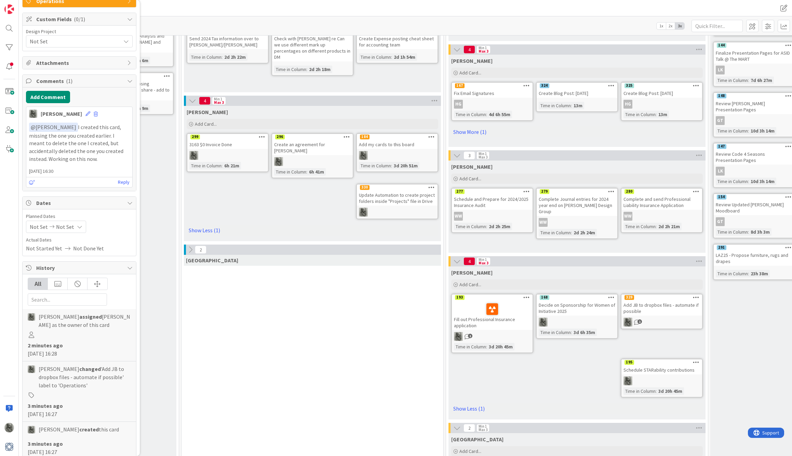
click at [695, 297] on icon at bounding box center [696, 297] width 6 height 5
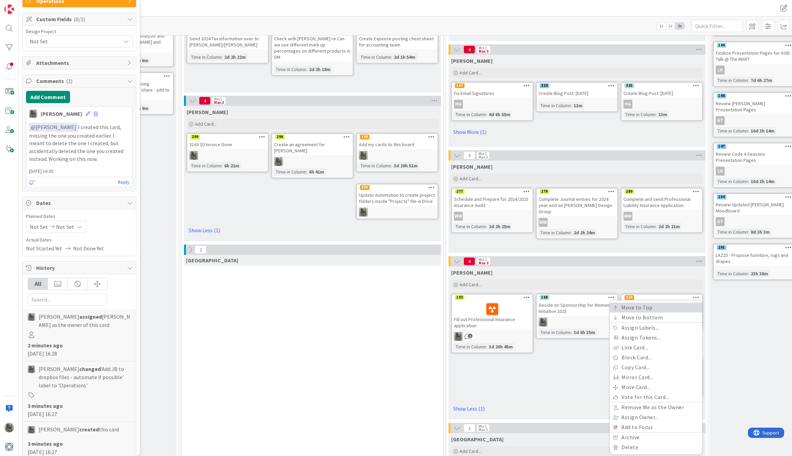
click at [645, 306] on link "Move to Top" at bounding box center [656, 308] width 92 height 10
